Goal: Information Seeking & Learning: Learn about a topic

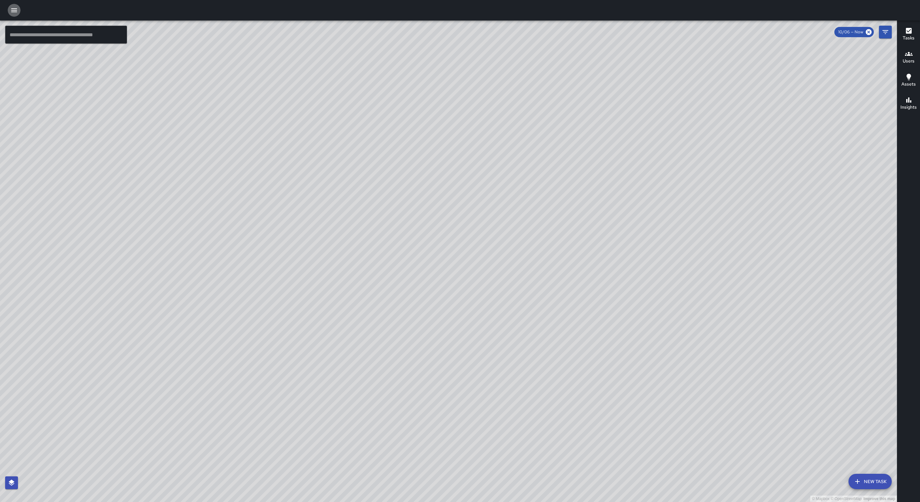
click at [16, 12] on icon "button" at bounding box center [14, 10] width 6 height 4
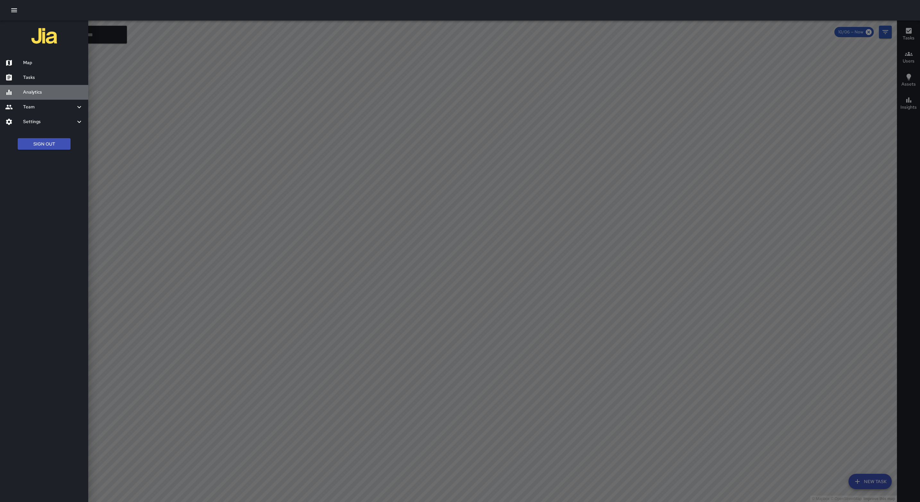
click at [24, 91] on h6 "Analytics" at bounding box center [53, 92] width 60 height 7
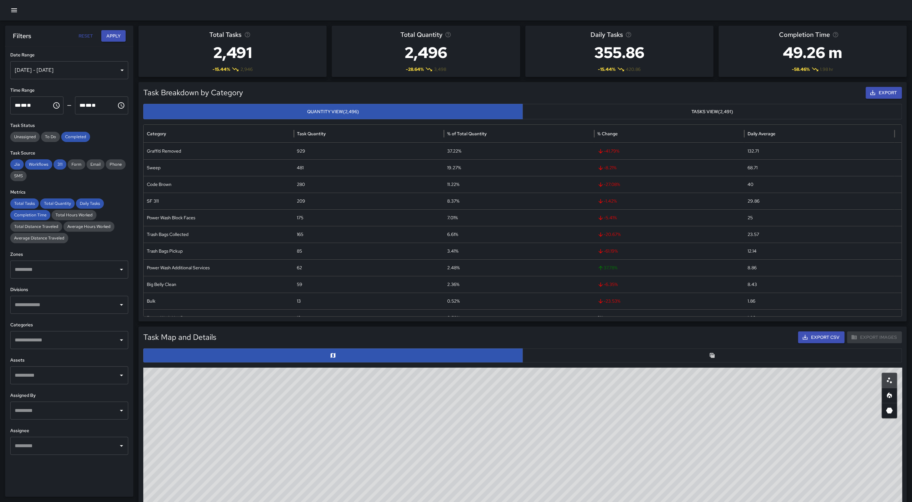
click at [696, 107] on button "Tasks View (2,491)" at bounding box center [713, 112] width 380 height 16
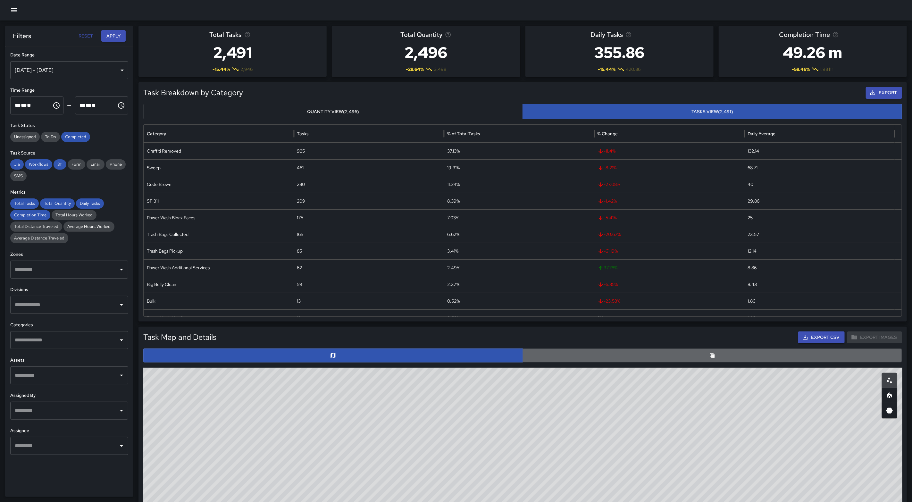
click at [728, 355] on button "button" at bounding box center [713, 356] width 380 height 14
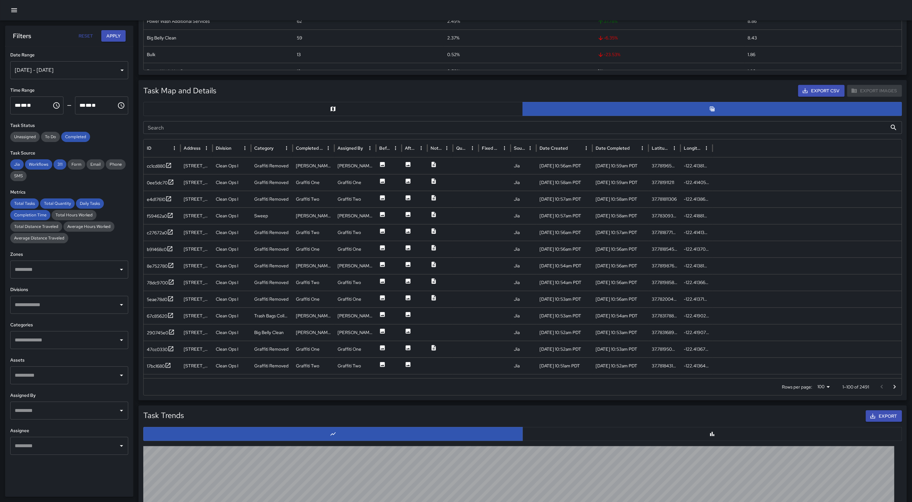
scroll to position [233, 0]
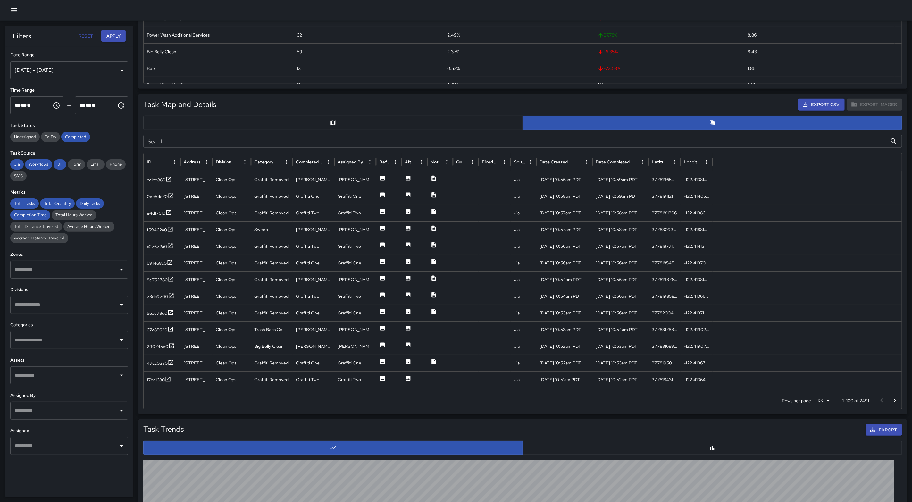
click at [121, 69] on div "[DATE] - [DATE]" at bounding box center [69, 70] width 118 height 18
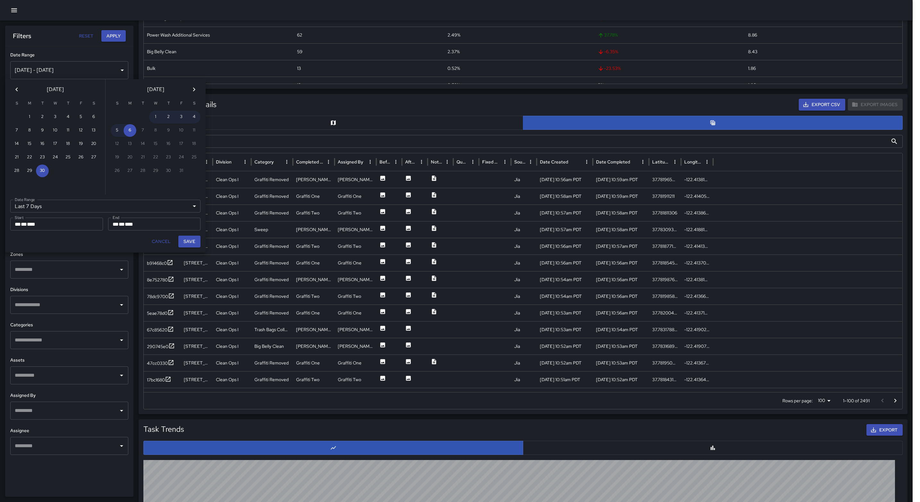
click at [17, 88] on icon "Previous month" at bounding box center [17, 90] width 8 height 8
click at [41, 115] on button "1" at bounding box center [42, 117] width 13 height 13
type input "******"
type input "**********"
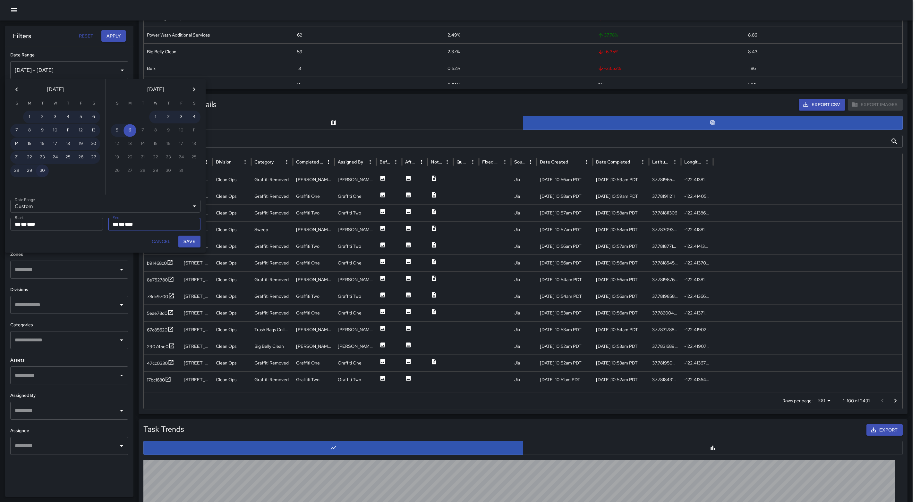
click at [43, 169] on button "30" at bounding box center [42, 170] width 13 height 13
type input "**********"
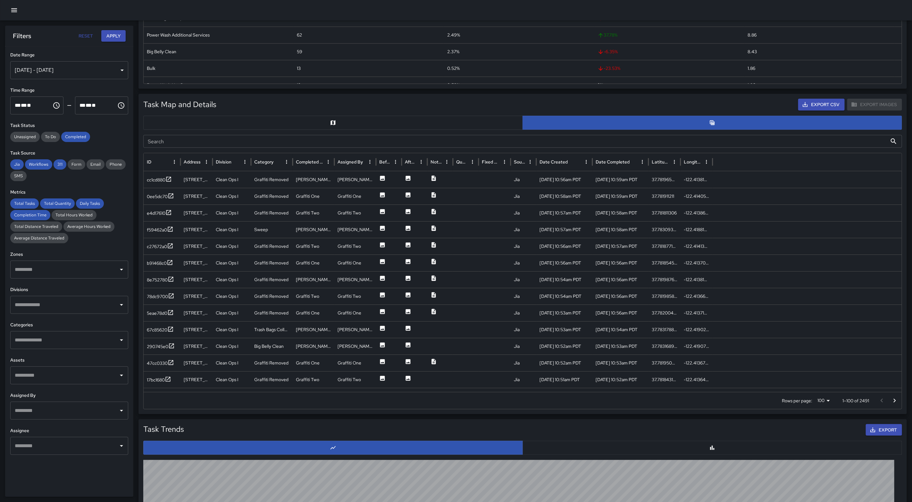
click at [120, 68] on div "[DATE] - [DATE]" at bounding box center [69, 70] width 118 height 18
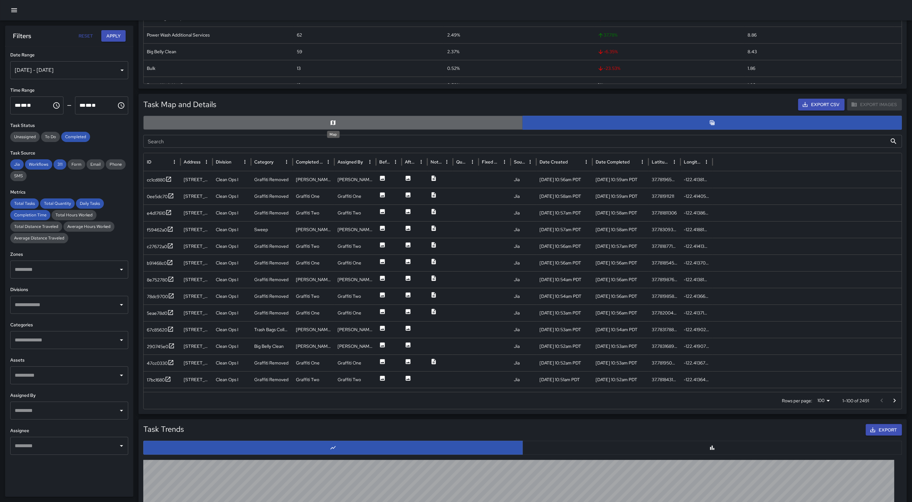
drag, startPoint x: 333, startPoint y: 120, endPoint x: 329, endPoint y: 121, distance: 4.0
click at [333, 120] on icon "Map" at bounding box center [333, 123] width 6 height 6
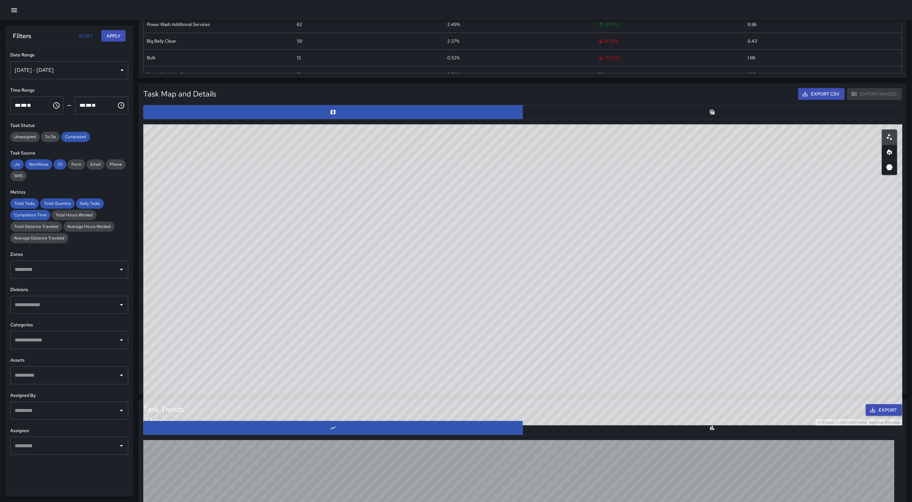
scroll to position [231, 0]
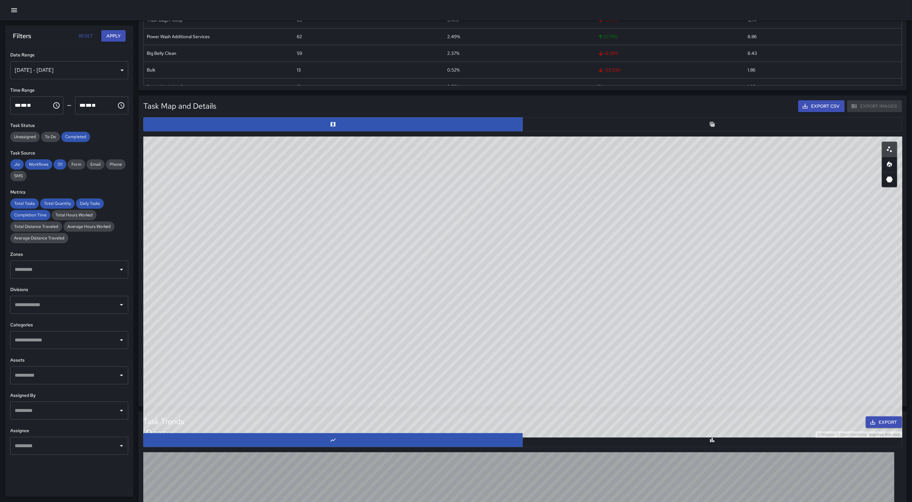
click at [717, 126] on button "button" at bounding box center [713, 124] width 380 height 14
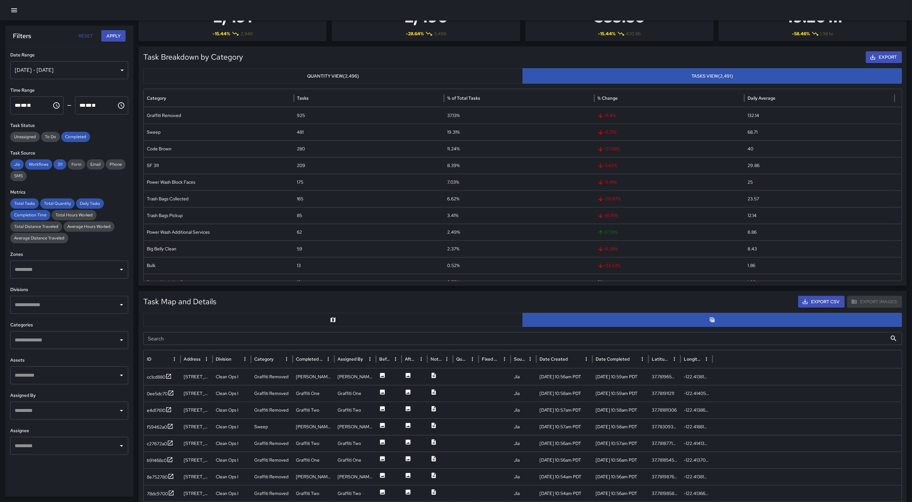
scroll to position [0, 0]
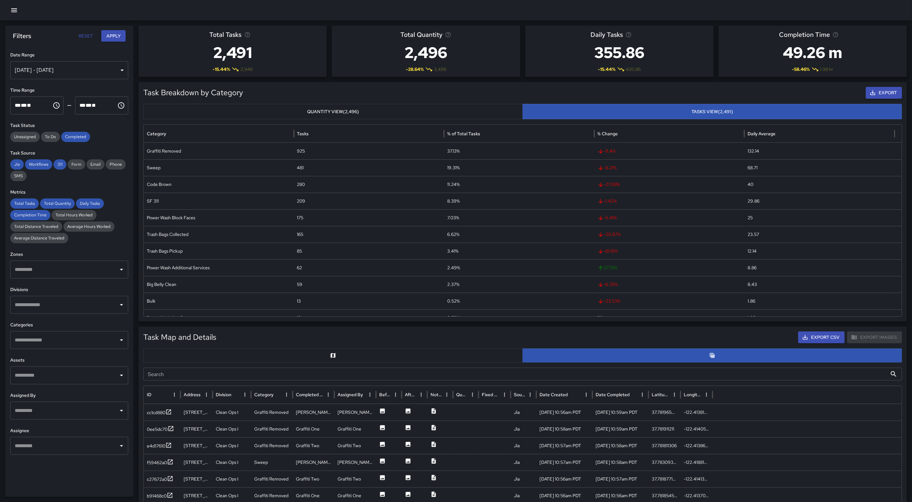
click at [121, 67] on div "[DATE] - [DATE]" at bounding box center [69, 70] width 118 height 18
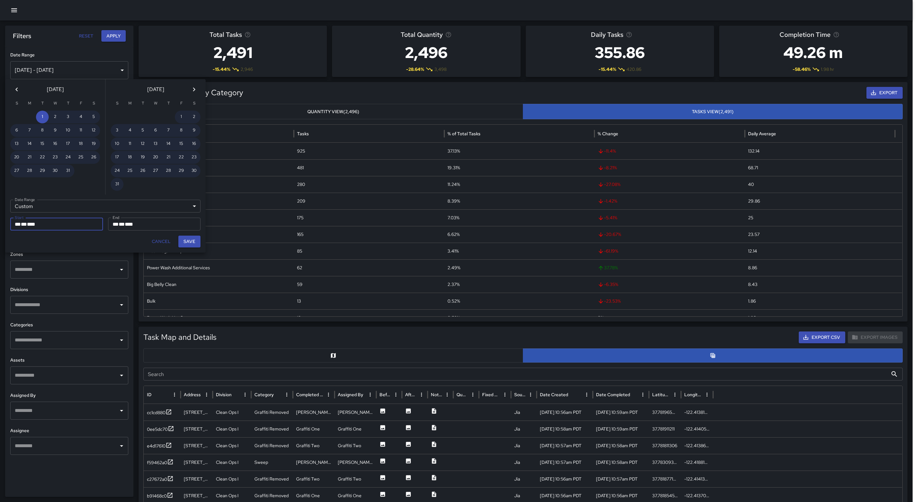
click at [189, 239] on button "Save" at bounding box center [189, 242] width 22 height 12
type input "**********"
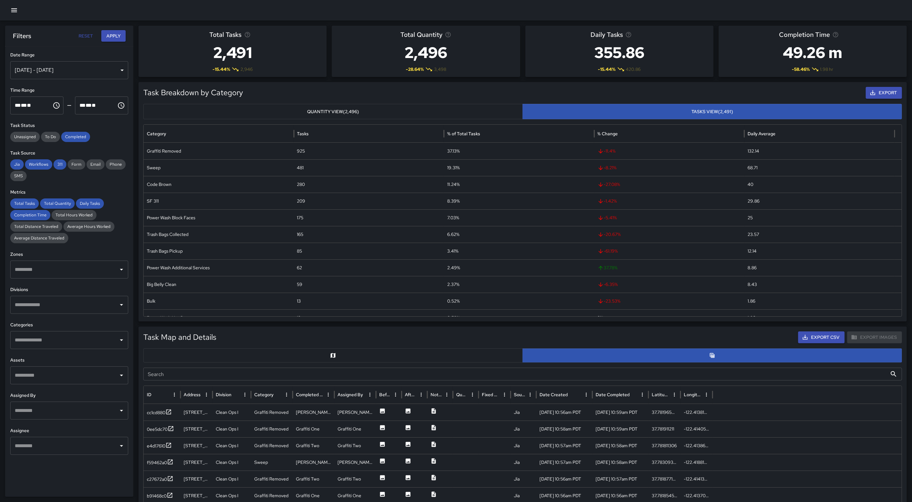
click at [115, 34] on button "Apply" at bounding box center [113, 36] width 24 height 12
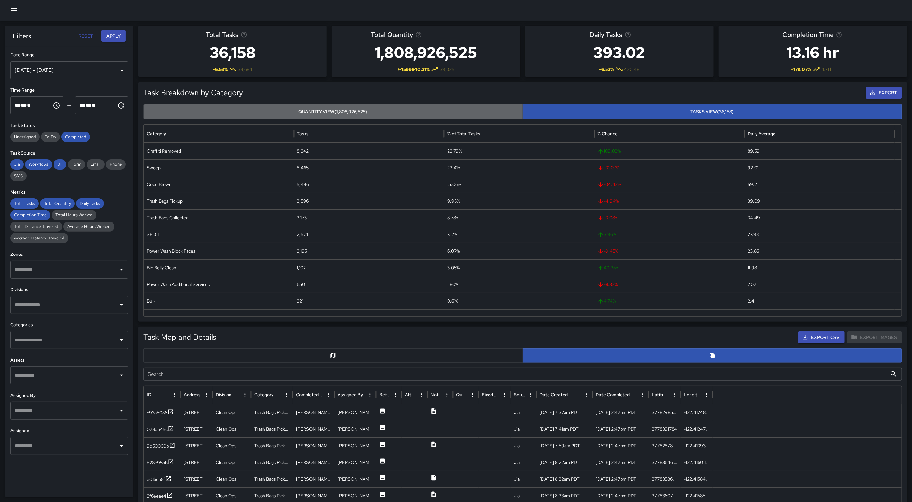
click at [357, 113] on button "Quantity View (1,808,926,525)" at bounding box center [333, 112] width 380 height 16
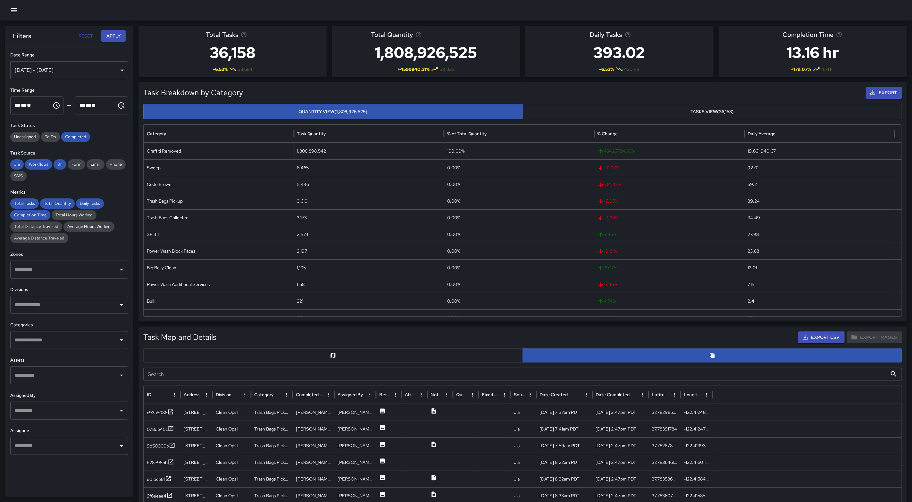
click at [256, 152] on div "Graffiti Removed" at bounding box center [219, 151] width 150 height 17
click at [316, 355] on button "button" at bounding box center [333, 356] width 380 height 14
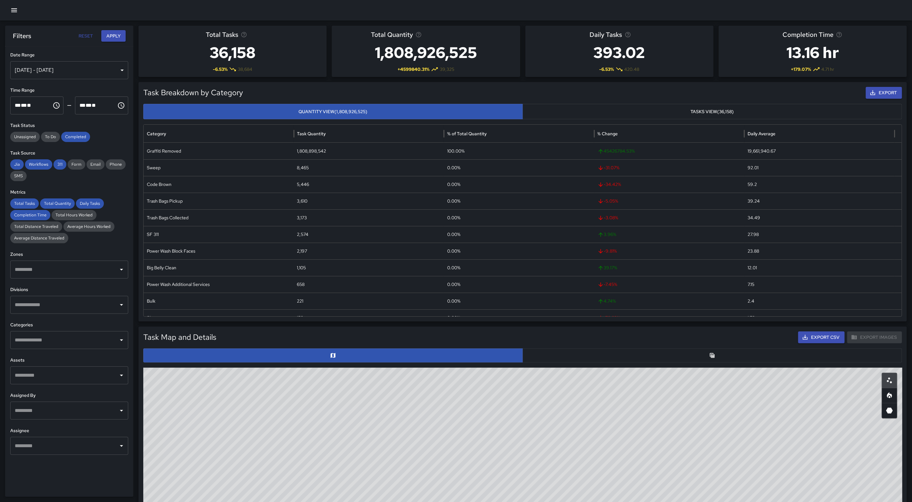
click at [701, 364] on div "Task Map and Details Export CSV Export Images ID Address c93a5086 [STREET_ADDRE…" at bounding box center [522, 482] width 759 height 301
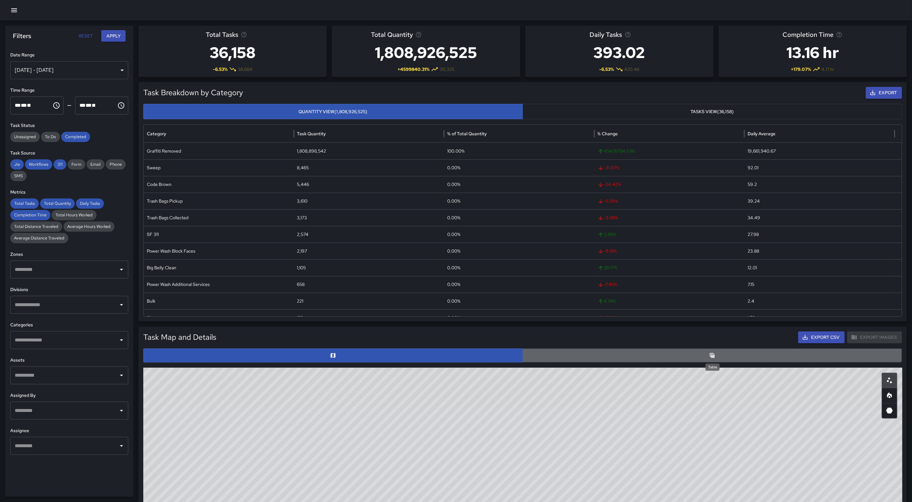
click at [710, 357] on icon "Table" at bounding box center [712, 355] width 6 height 6
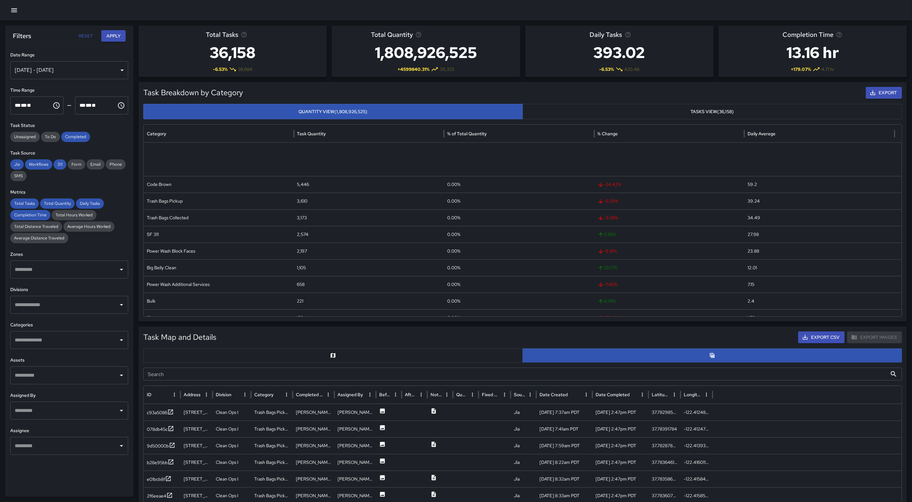
scroll to position [94, 0]
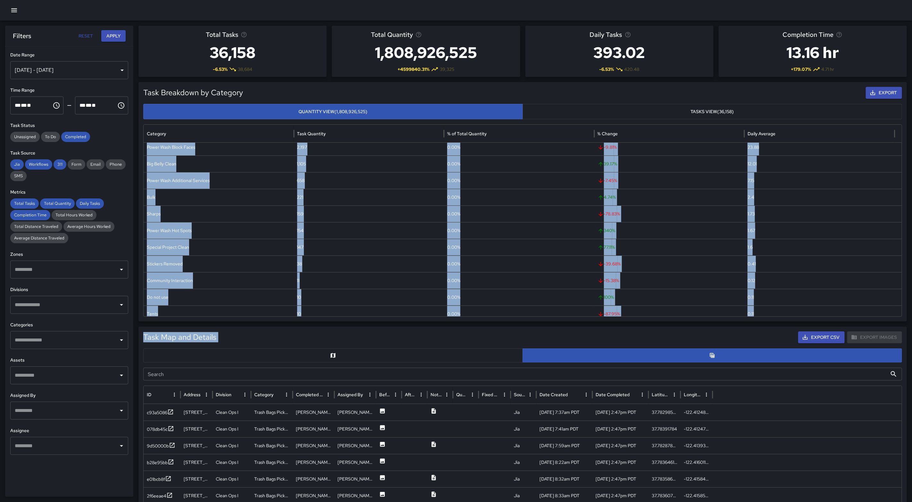
drag, startPoint x: 892, startPoint y: 228, endPoint x: 903, endPoint y: 325, distance: 98.1
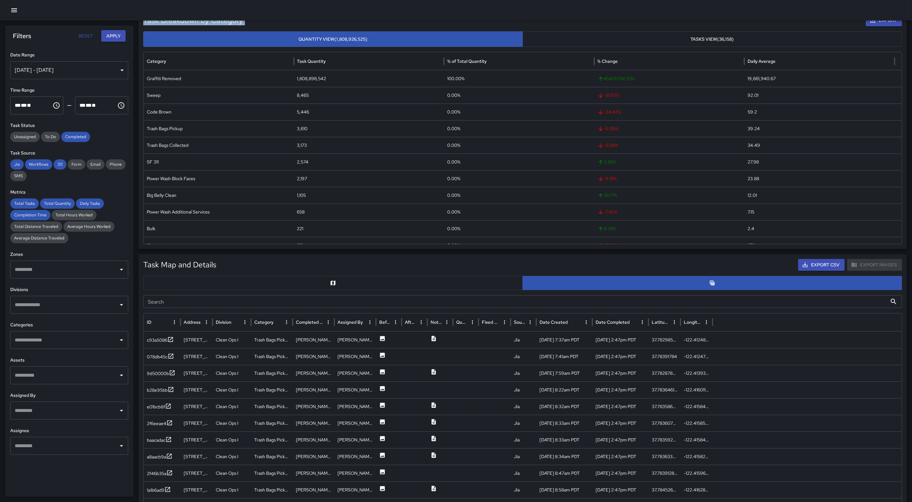
scroll to position [0, 0]
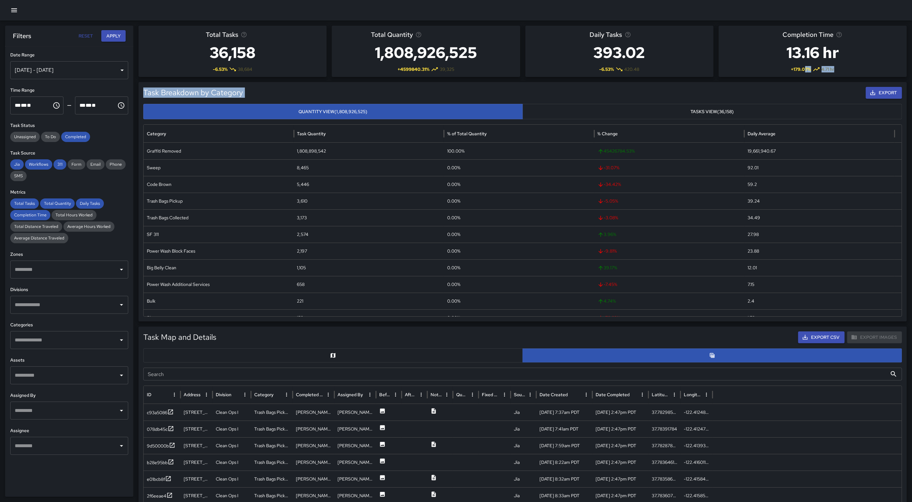
click at [710, 111] on button "Tasks View (36,158)" at bounding box center [713, 112] width 380 height 16
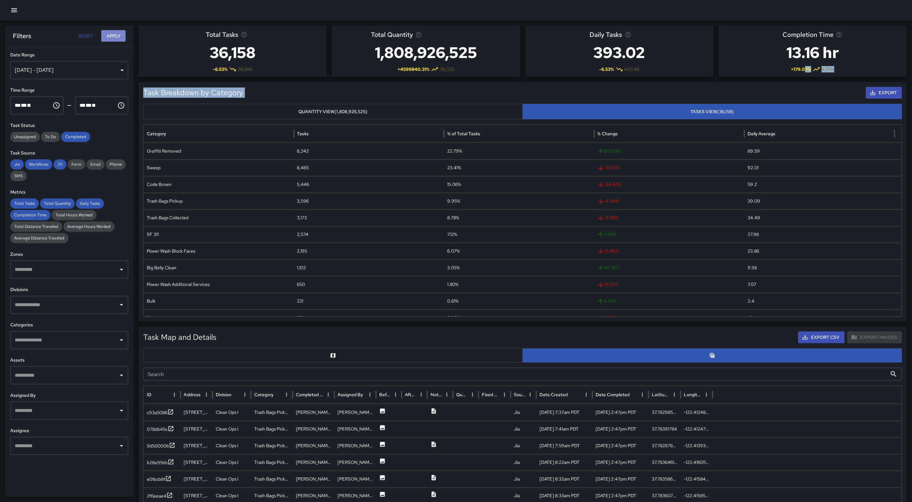
click at [113, 35] on button "Apply" at bounding box center [113, 36] width 24 height 12
click at [187, 245] on div "Power Wash Block Faces" at bounding box center [219, 244] width 150 height 17
click at [308, 244] on div "2,195" at bounding box center [369, 244] width 150 height 17
